Goal: Task Accomplishment & Management: Complete application form

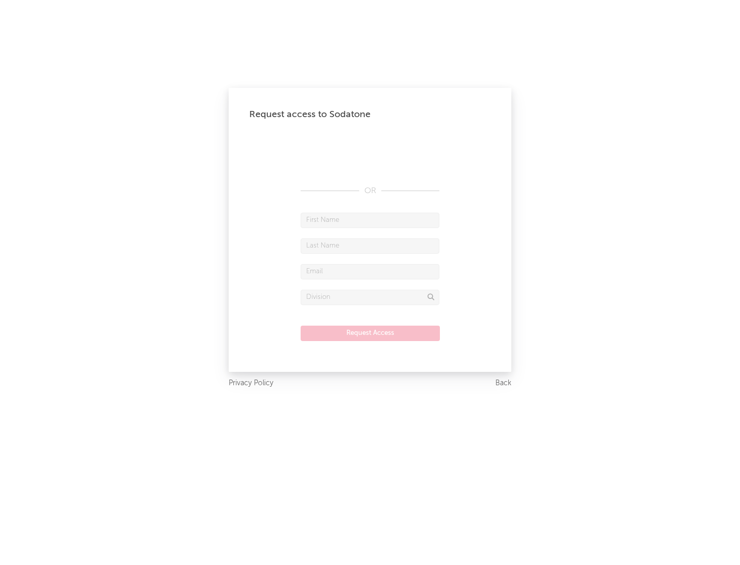
click at [370, 220] on input "text" at bounding box center [370, 220] width 139 height 15
type input "[PERSON_NAME]"
click at [370, 246] on input "text" at bounding box center [370, 246] width 139 height 15
type input "[PERSON_NAME]"
click at [370, 271] on input "text" at bounding box center [370, 271] width 139 height 15
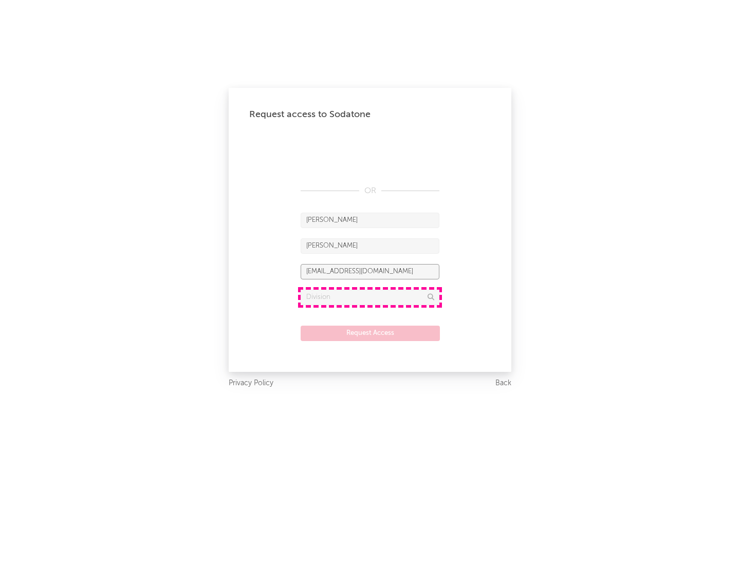
type input "[EMAIL_ADDRESS][DOMAIN_NAME]"
click at [370, 297] on input "text" at bounding box center [370, 297] width 139 height 15
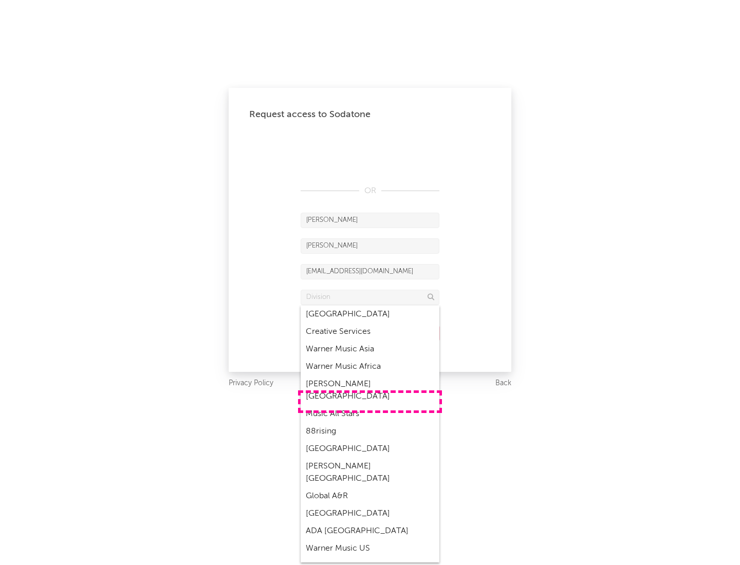
click at [370, 406] on div "Music All Stars" at bounding box center [370, 414] width 139 height 17
type input "Music All Stars"
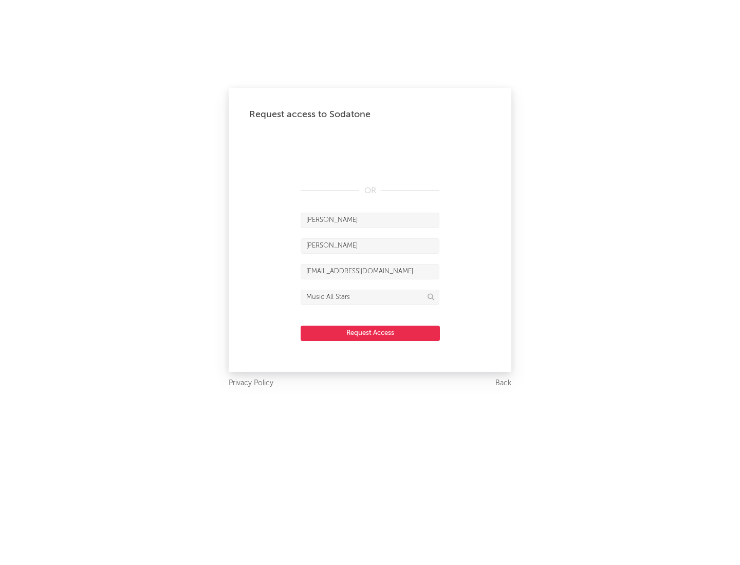
click at [370, 333] on button "Request Access" at bounding box center [370, 333] width 139 height 15
